Goal: Task Accomplishment & Management: Manage account settings

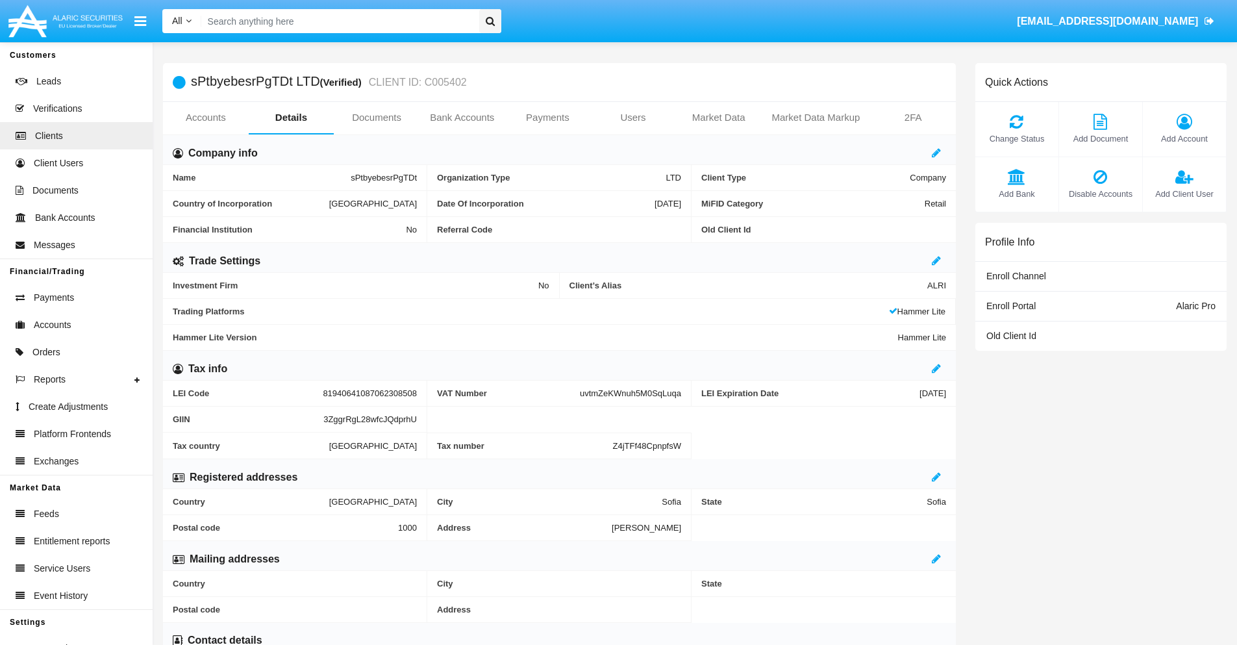
click at [1184, 138] on span "Add Account" at bounding box center [1185, 138] width 70 height 12
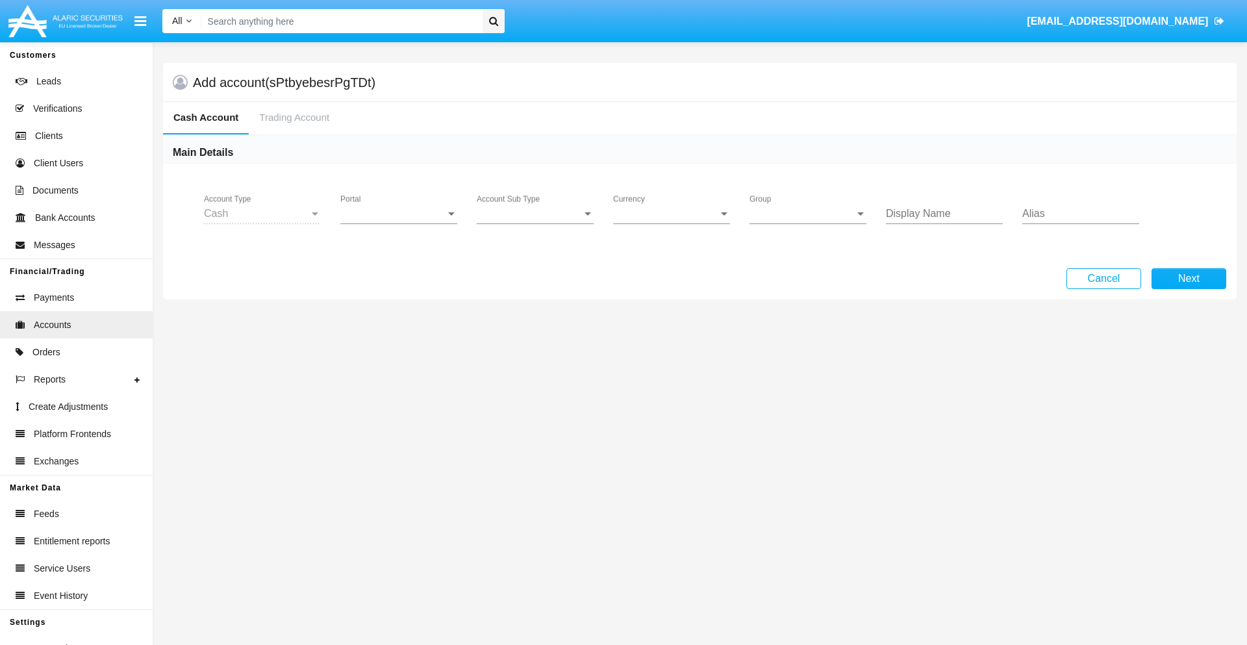
click at [399, 214] on span "Portal" at bounding box center [392, 214] width 105 height 12
click at [400, 223] on span "Alaric Pro" at bounding box center [400, 223] width 120 height 31
click at [535, 214] on span "Account Sub Type" at bounding box center [529, 214] width 105 height 12
click at [535, 223] on span "Trading Cash" at bounding box center [535, 223] width 117 height 31
click at [808, 214] on span "Group" at bounding box center [801, 214] width 105 height 12
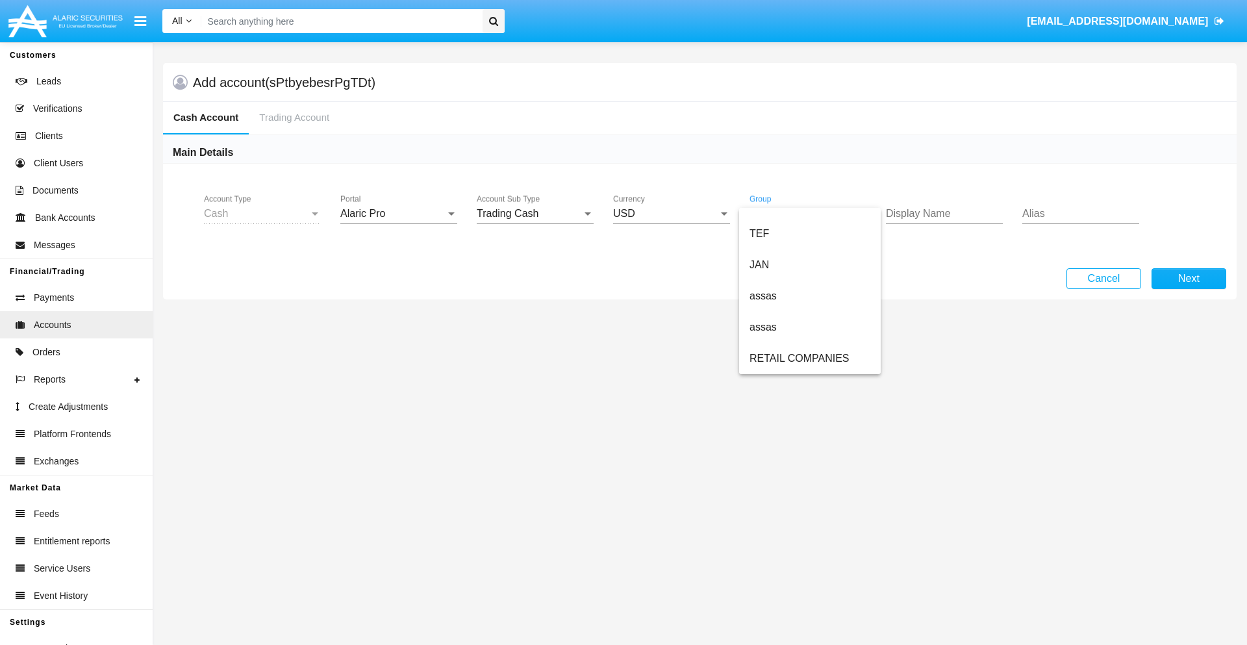
scroll to position [301, 0]
click at [809, 358] on span "ALARIC test" at bounding box center [809, 358] width 121 height 31
type input "orange"
type input "violet"
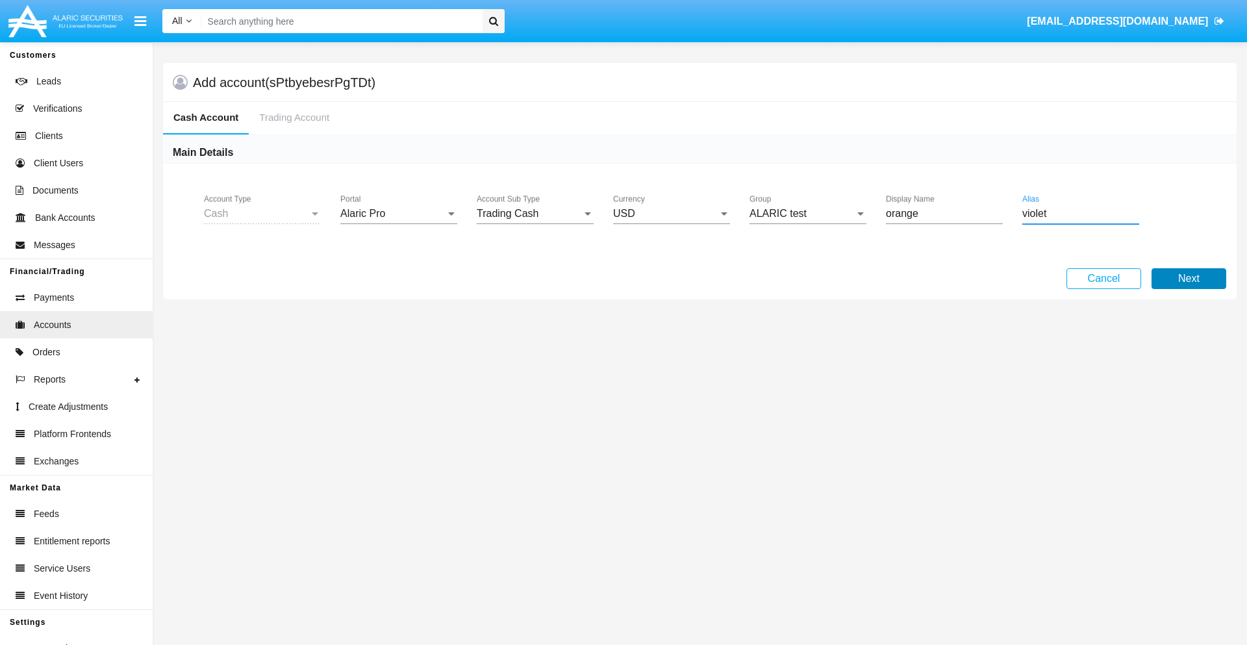
click at [1188, 279] on button "Next" at bounding box center [1188, 278] width 75 height 21
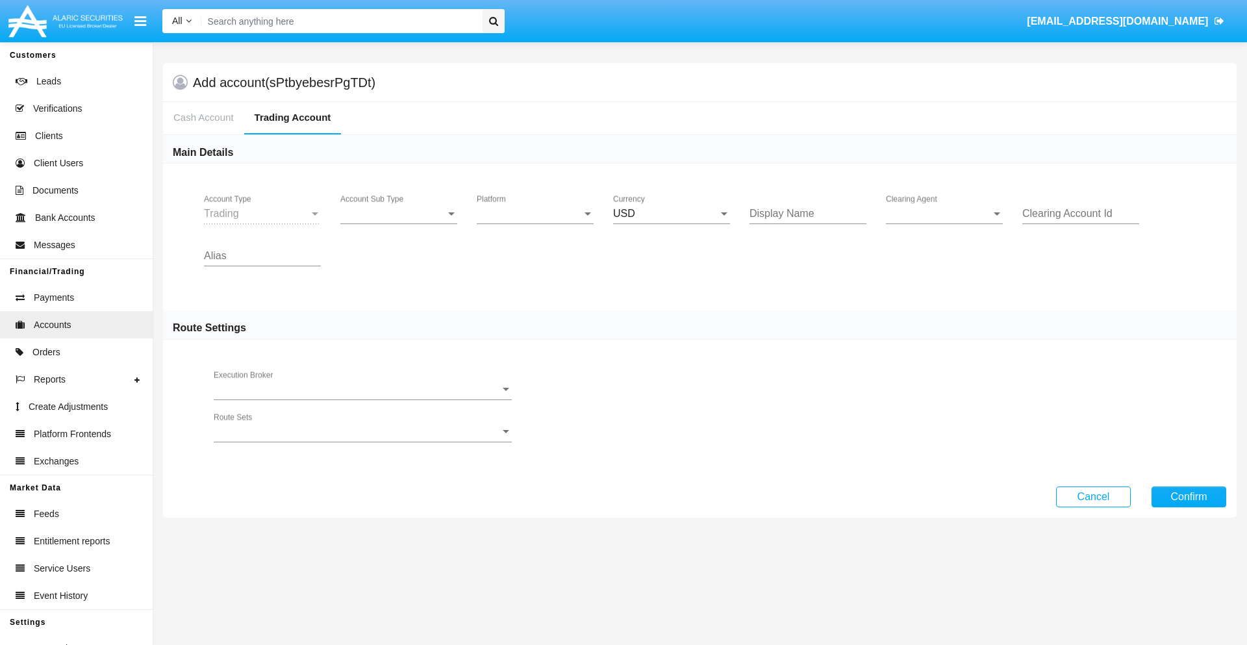
click at [399, 214] on span "Account Sub Type" at bounding box center [392, 214] width 105 height 12
click at [399, 223] on span "Trading" at bounding box center [398, 223] width 117 height 31
click at [535, 214] on span "Platform" at bounding box center [529, 214] width 105 height 12
click at [535, 223] on span "Hammer Lite" at bounding box center [535, 223] width 117 height 31
click at [944, 214] on span "Clearing Agent" at bounding box center [938, 214] width 105 height 12
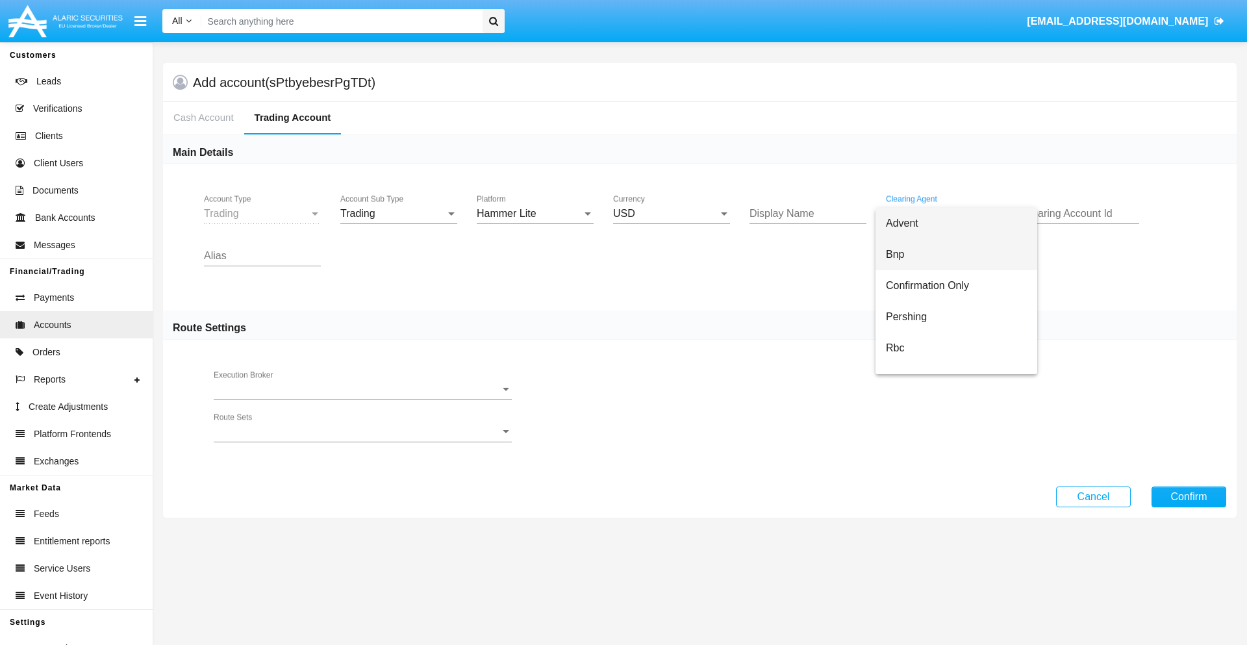
click at [956, 255] on span "Bnp" at bounding box center [956, 254] width 141 height 31
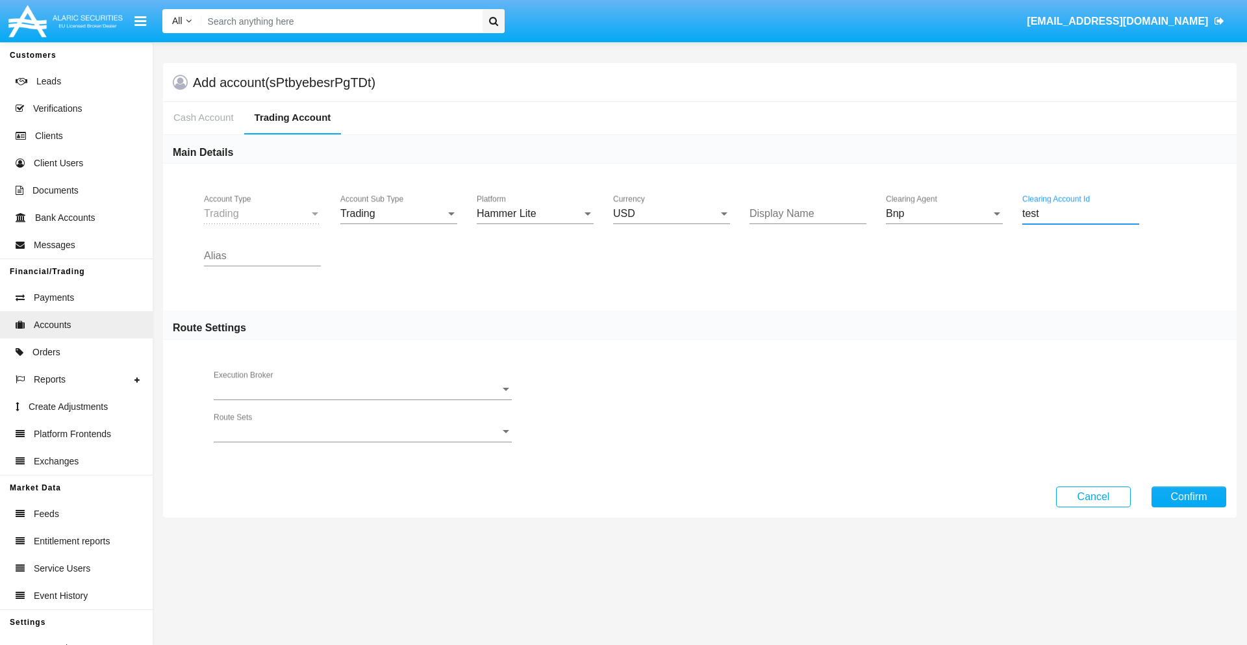
type input "test"
type input "indigo"
type input "silver"
click at [1188, 496] on button "Confirm" at bounding box center [1188, 496] width 75 height 21
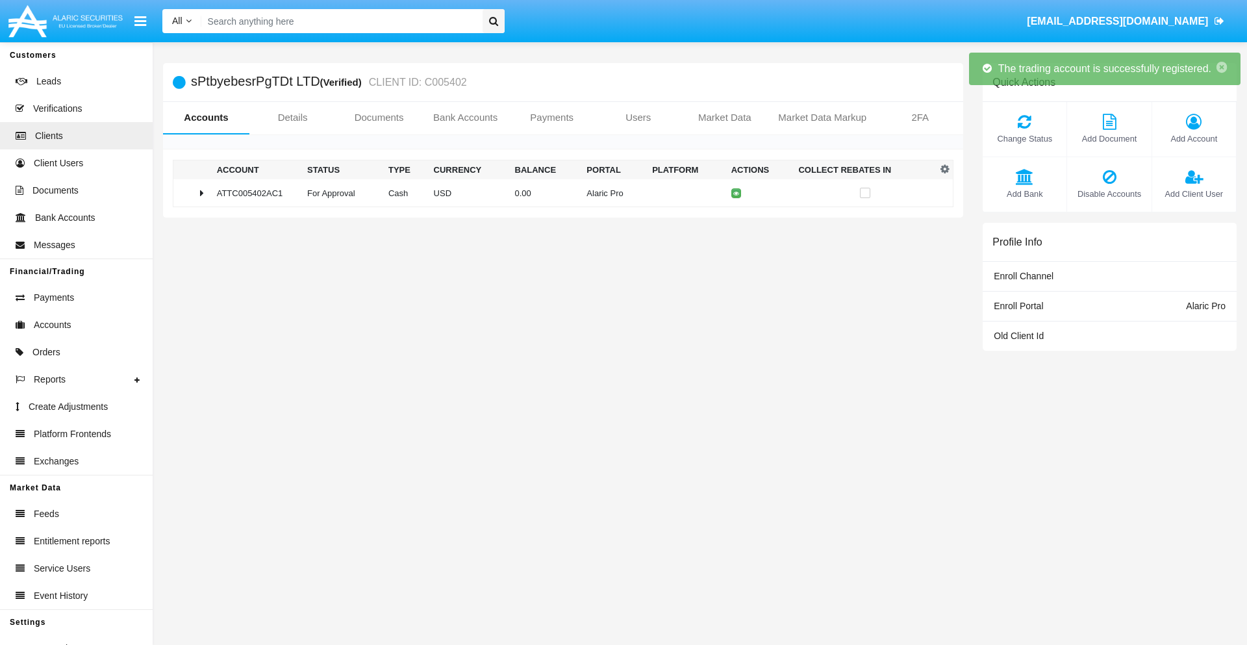
click at [558, 193] on td "0.00" at bounding box center [546, 193] width 72 height 28
click at [736, 193] on icon at bounding box center [739, 193] width 6 height 6
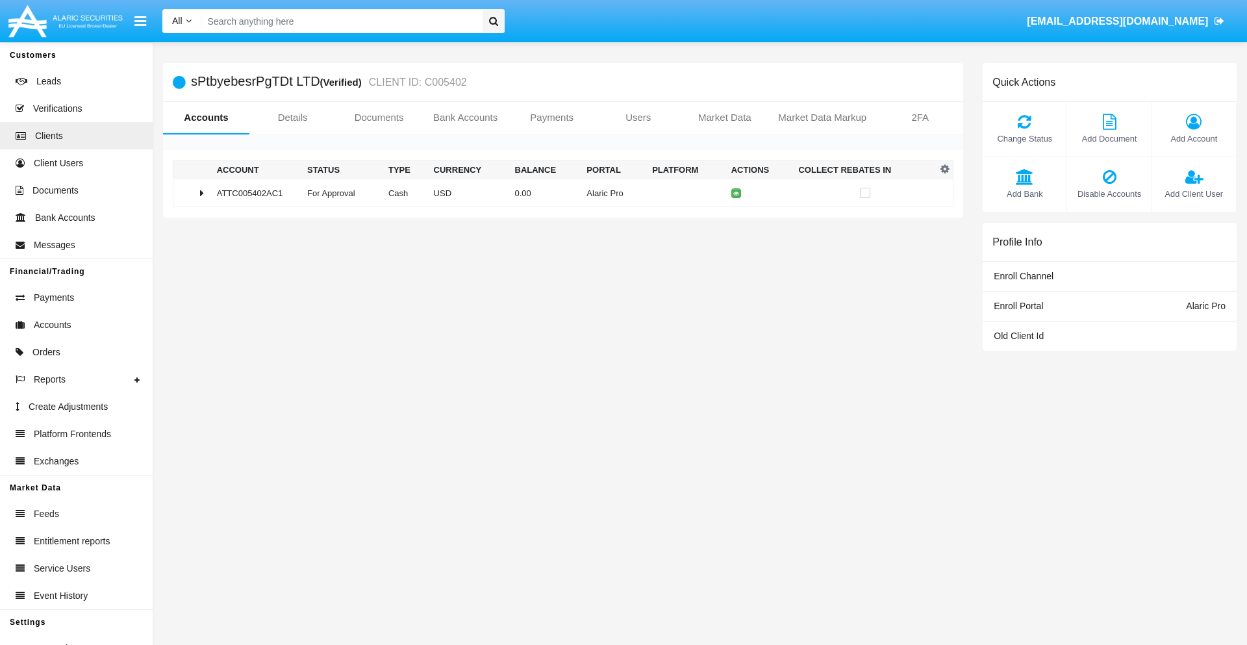
click at [558, 193] on td "0.00" at bounding box center [546, 193] width 72 height 28
click at [736, 220] on icon at bounding box center [739, 221] width 6 height 6
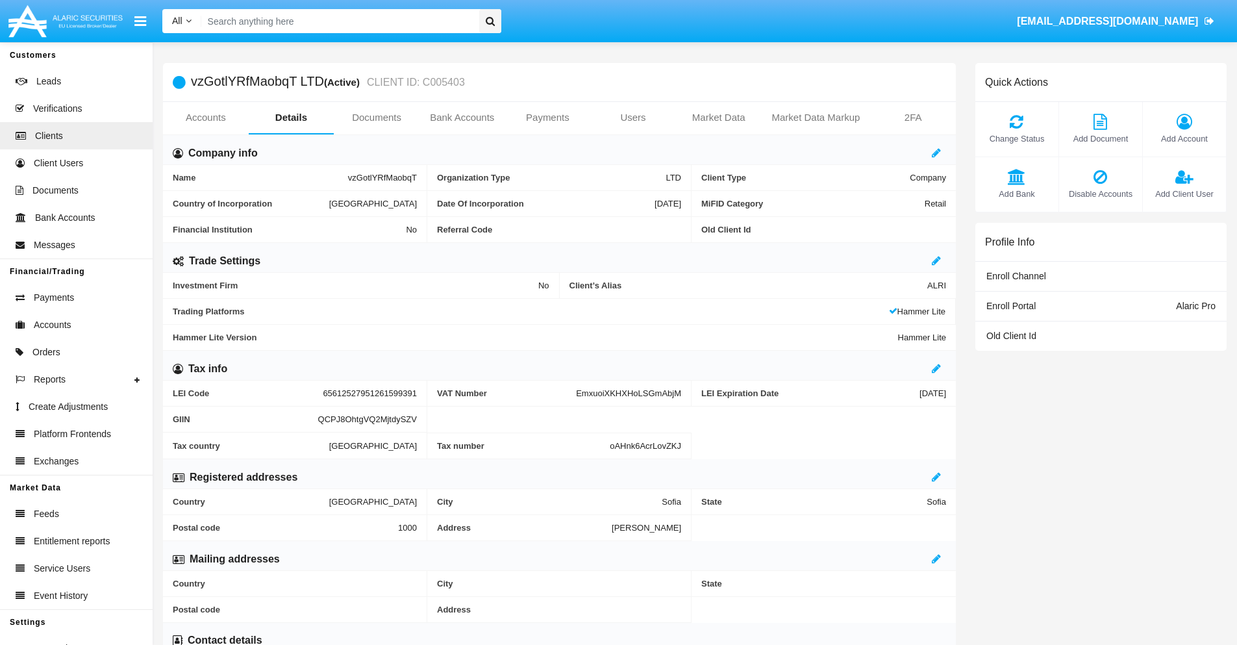
click at [205, 118] on link "Accounts" at bounding box center [206, 117] width 86 height 31
click at [1184, 138] on span "Add Account" at bounding box center [1185, 138] width 70 height 12
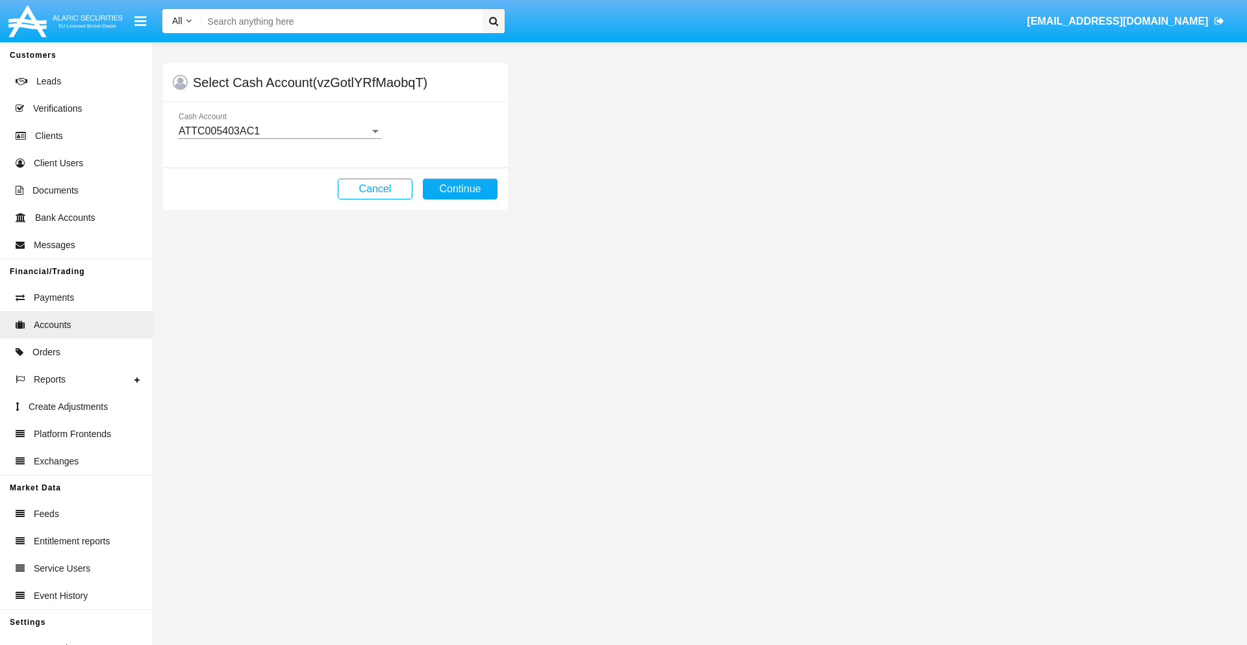
click at [279, 131] on div "ATTC005403AC1" at bounding box center [274, 131] width 191 height 12
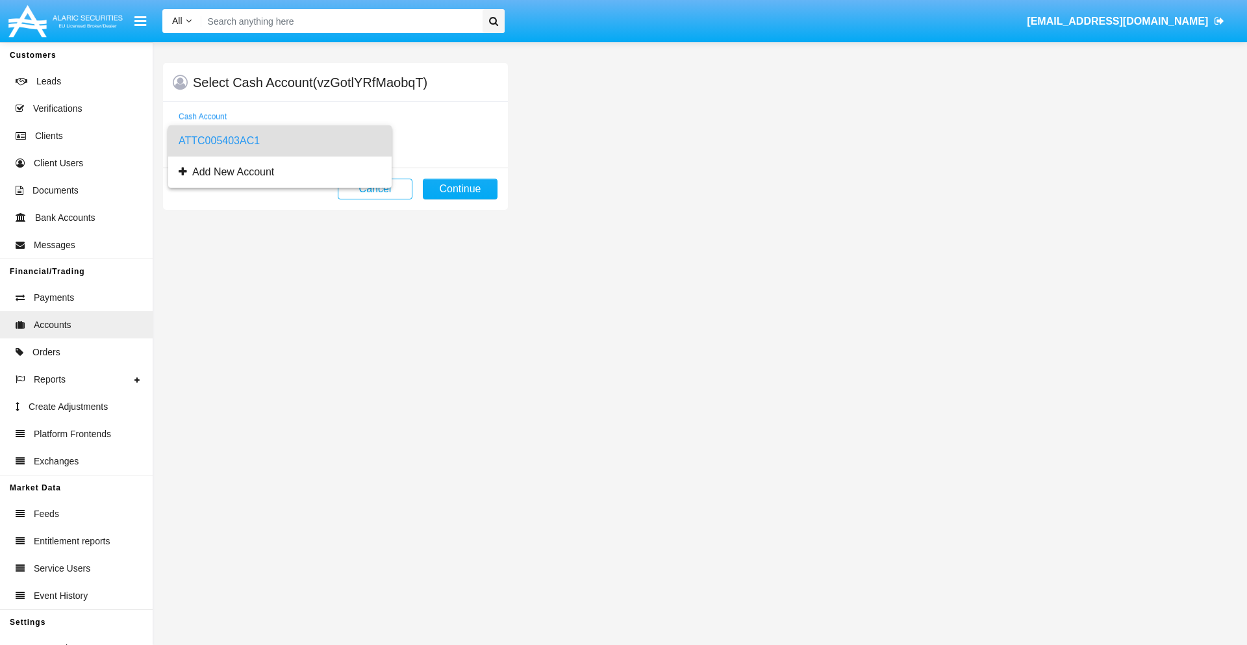
click at [279, 141] on span "ATTC005403AC1" at bounding box center [280, 140] width 203 height 31
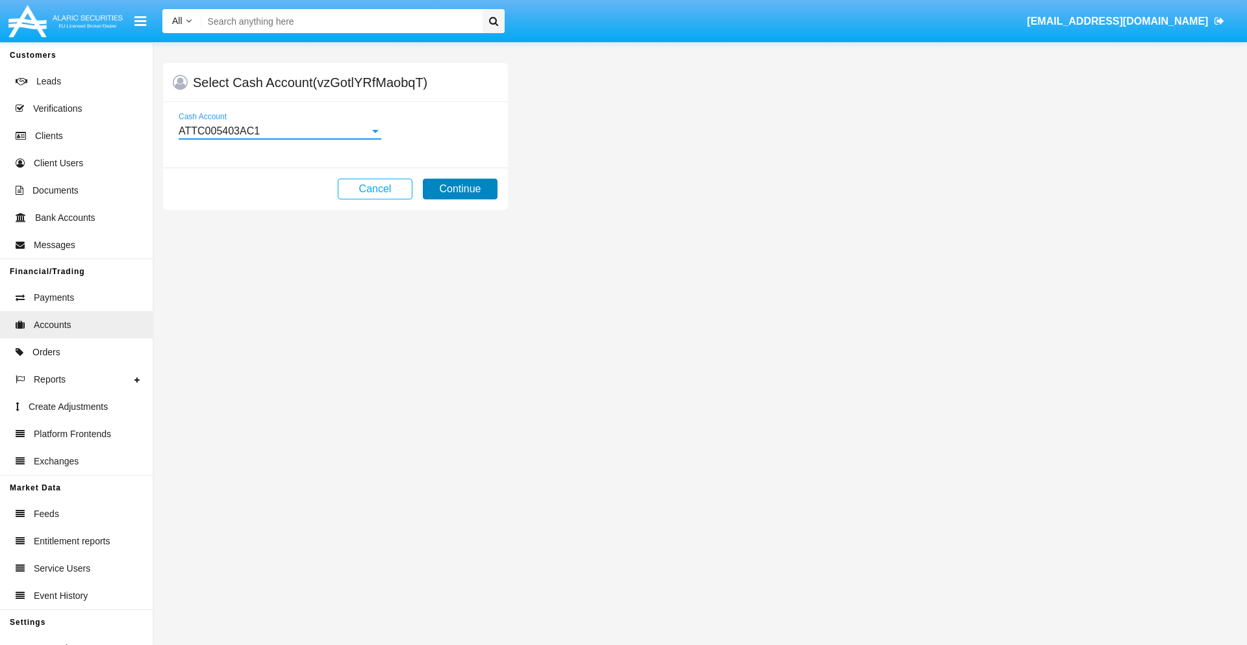
click at [460, 189] on button "Continue" at bounding box center [460, 189] width 75 height 21
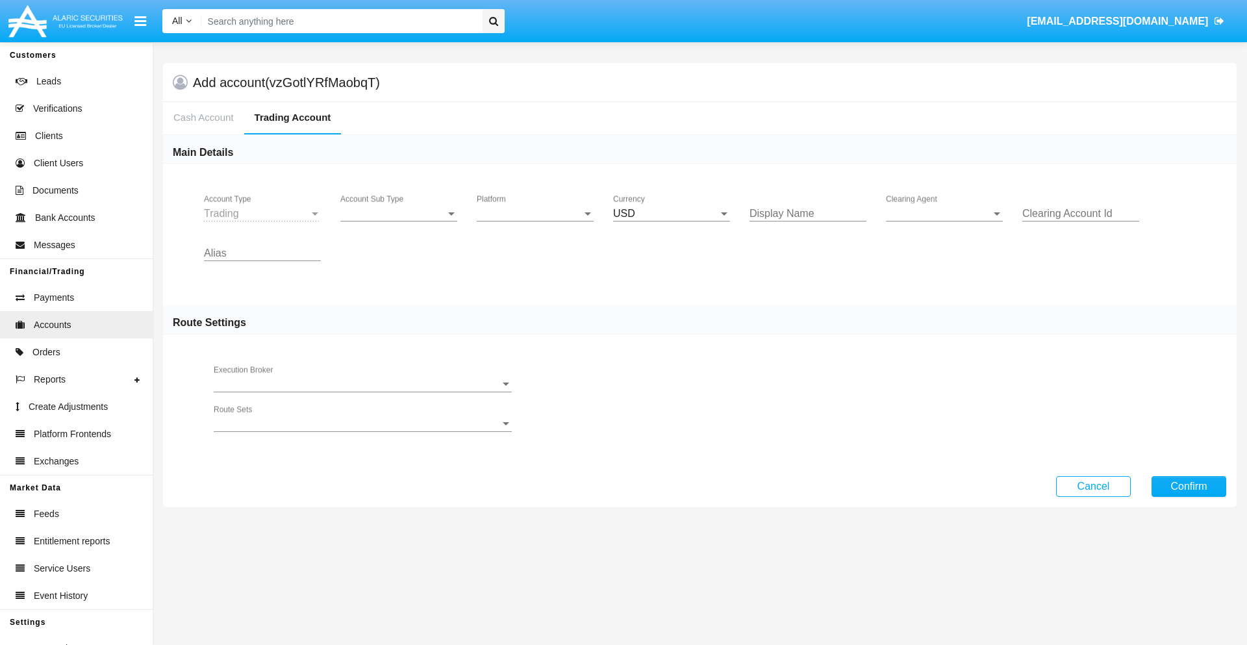
click at [399, 214] on span "Account Sub Type" at bounding box center [392, 214] width 105 height 12
click at [399, 223] on span "Trading" at bounding box center [398, 223] width 117 height 31
click at [535, 214] on span "Platform" at bounding box center [529, 214] width 105 height 12
click at [535, 223] on span "Hammer Lite" at bounding box center [535, 223] width 117 height 31
click at [944, 214] on span "Clearing Agent" at bounding box center [938, 214] width 105 height 12
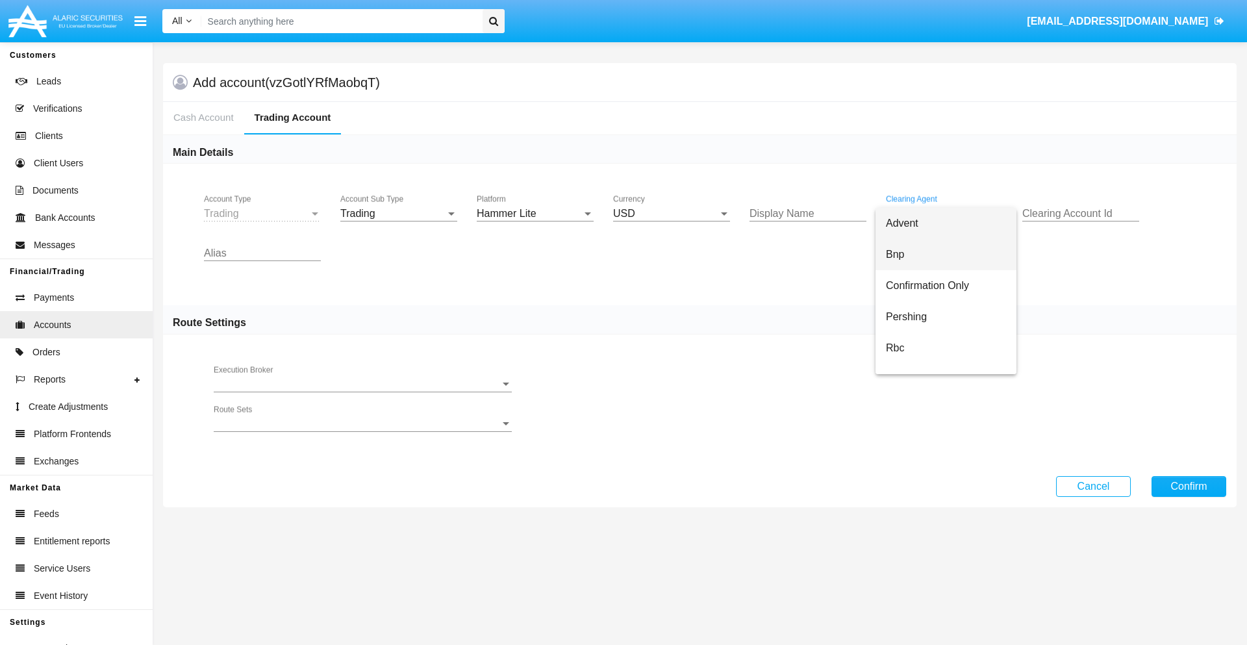
click at [956, 255] on span "Bnp" at bounding box center [946, 254] width 120 height 31
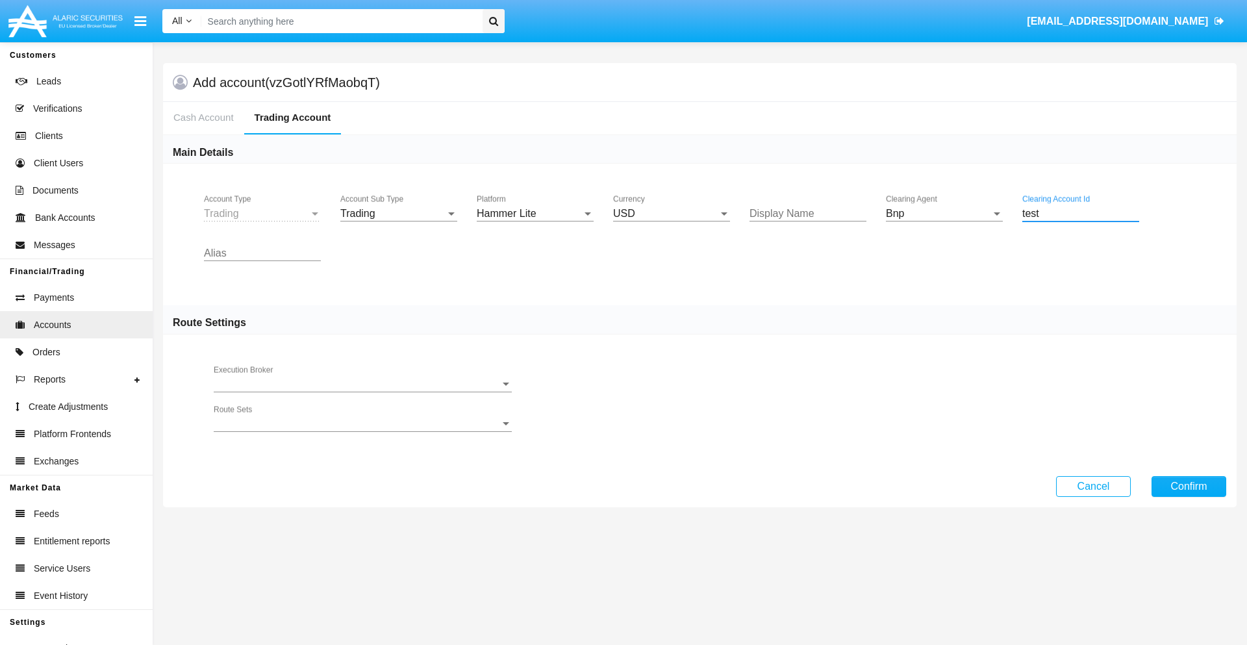
type input "test"
type input "olive"
type input "purple"
click at [1188, 486] on button "Confirm" at bounding box center [1188, 486] width 75 height 21
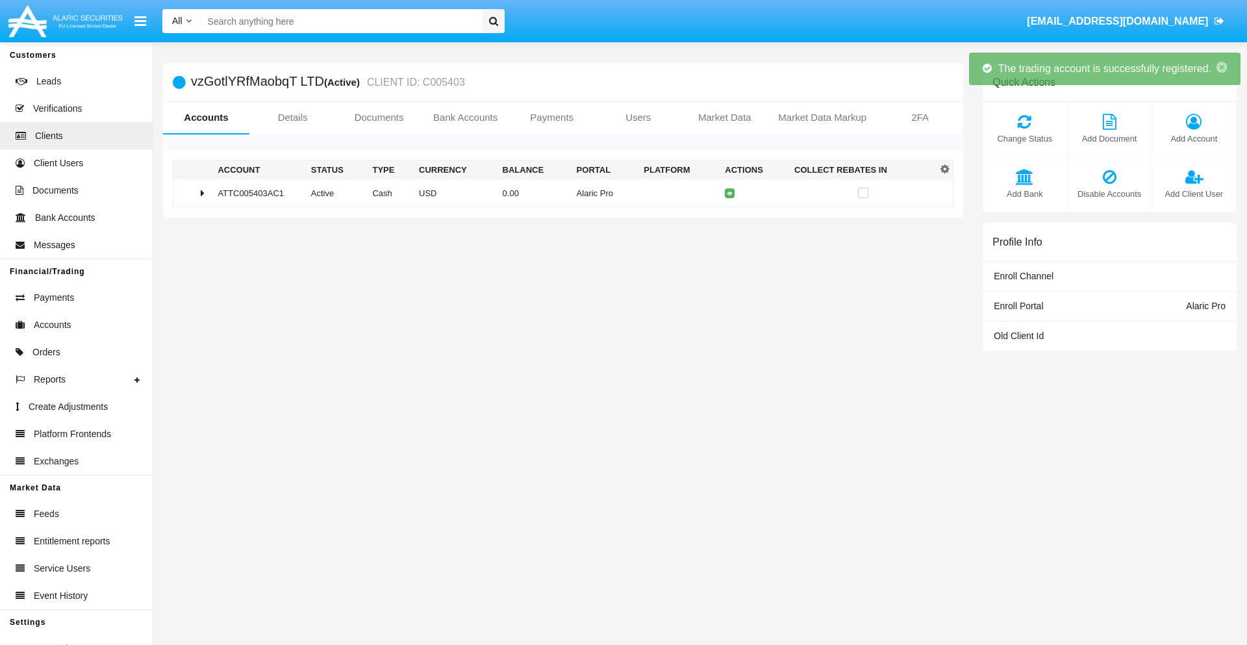
click at [558, 193] on td "0.00" at bounding box center [534, 193] width 74 height 28
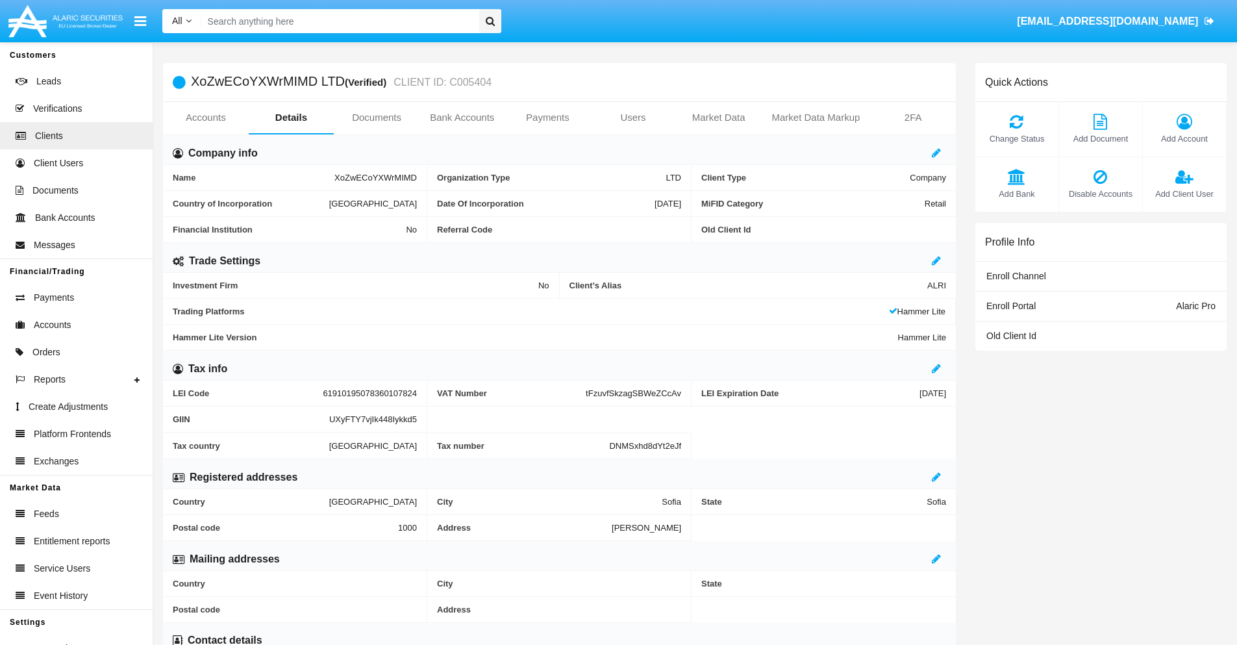
click at [205, 118] on link "Accounts" at bounding box center [206, 117] width 86 height 31
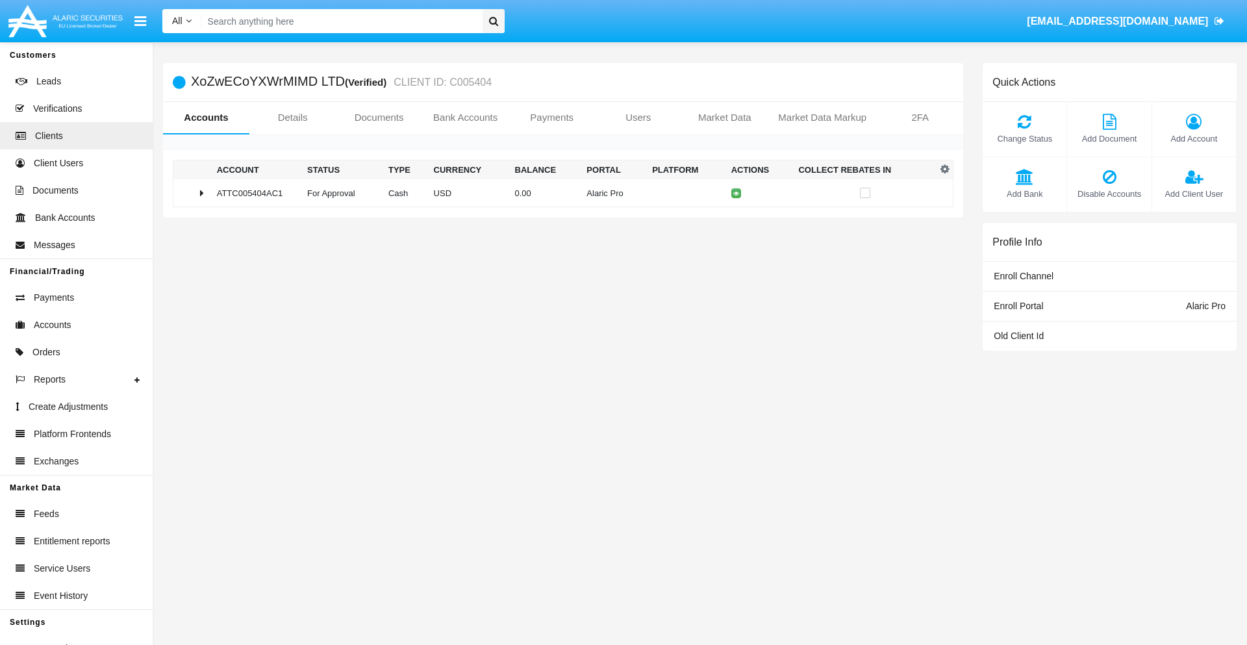
click at [1024, 138] on span "Change Status" at bounding box center [1024, 138] width 71 height 12
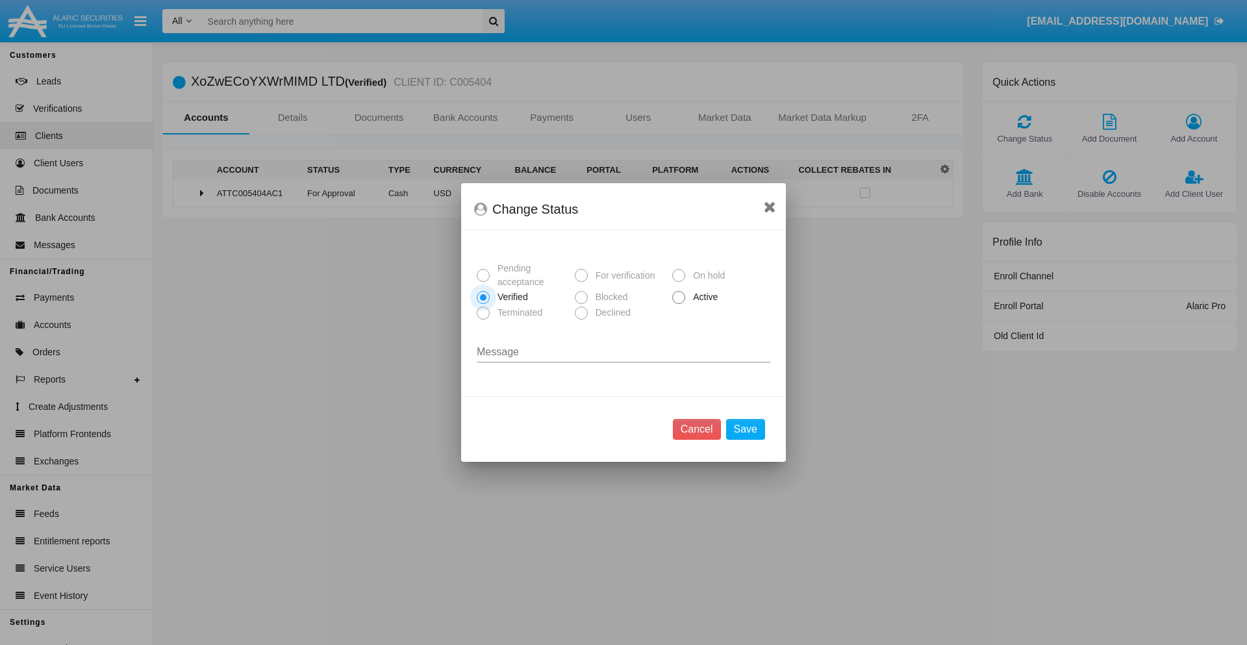
click at [703, 297] on span "Active" at bounding box center [703, 297] width 36 height 14
click at [679, 304] on input "Active" at bounding box center [678, 304] width 1 height 1
radio input "true"
click at [745, 429] on button "Save" at bounding box center [745, 429] width 39 height 21
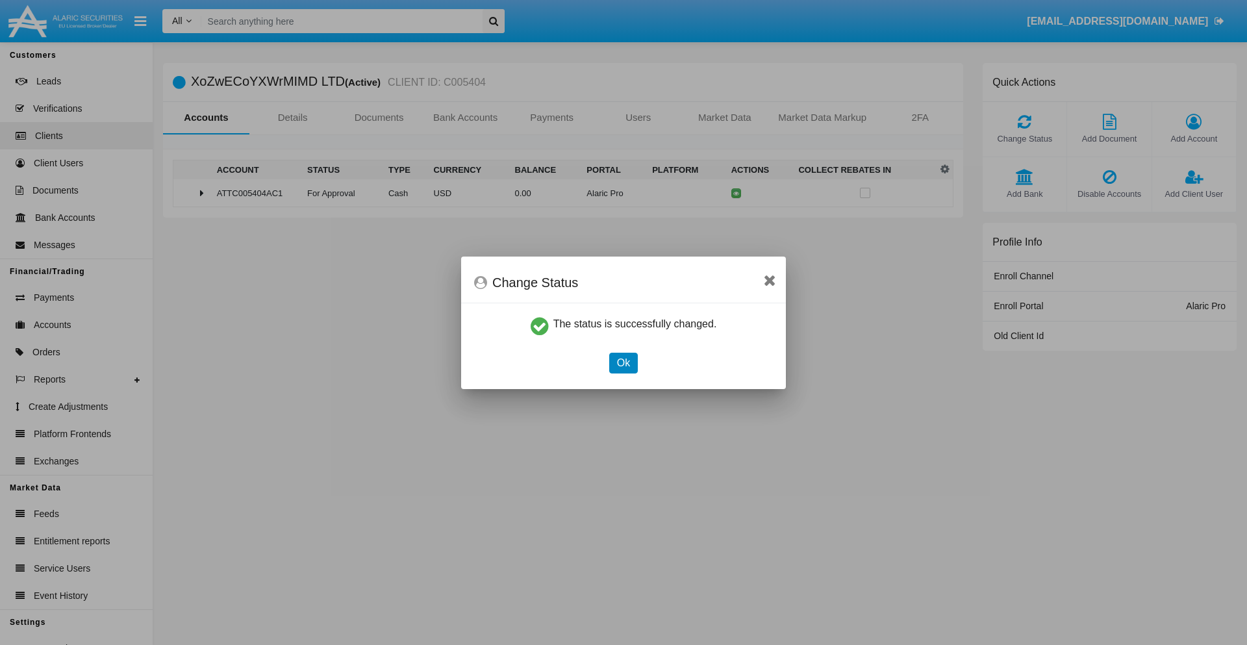
click at [623, 362] on button "Ok" at bounding box center [623, 363] width 29 height 21
